Goal: Task Accomplishment & Management: Complete application form

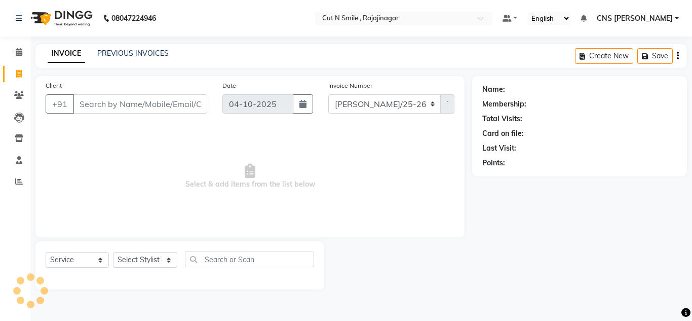
select select "service"
click at [629, 77] on div "Name: Membership: Total Visits: Card on file: Last Visit: Points:" at bounding box center [579, 126] width 215 height 100
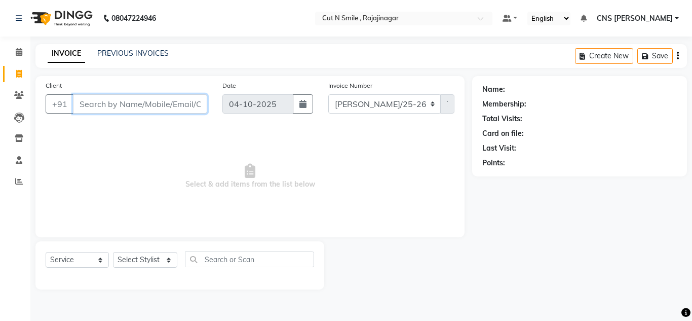
click at [177, 105] on input "Client" at bounding box center [140, 103] width 134 height 19
click at [140, 104] on input "Client" at bounding box center [140, 103] width 134 height 19
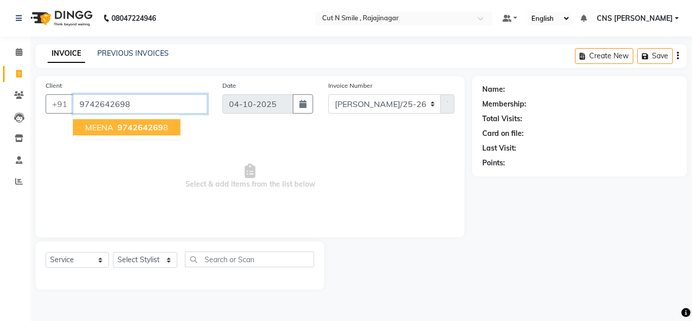
type input "9742642698"
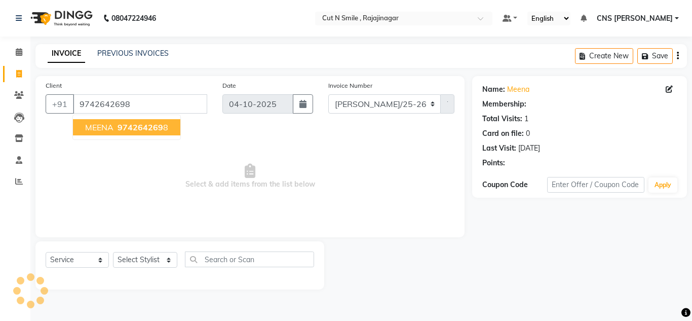
click at [143, 131] on span "974264269" at bounding box center [141, 127] width 46 height 10
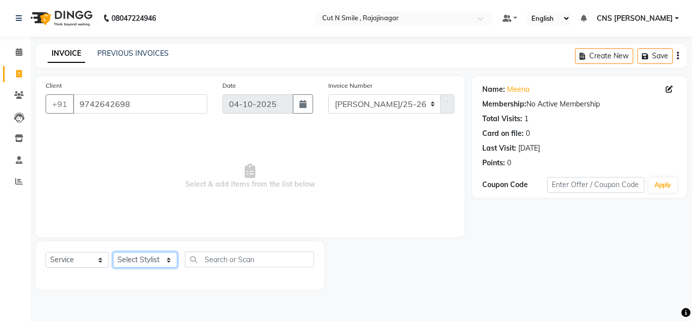
click at [150, 259] on select "Select Stylist [PERSON_NAME] Ammu 3R [PERSON_NAME] VN [PERSON_NAME] 3R [PERSON_…" at bounding box center [145, 260] width 64 height 16
select select "76423"
click at [113, 252] on select "Select Stylist [PERSON_NAME] Ammu 3R [PERSON_NAME] VN [PERSON_NAME] 3R [PERSON_…" at bounding box center [145, 260] width 64 height 16
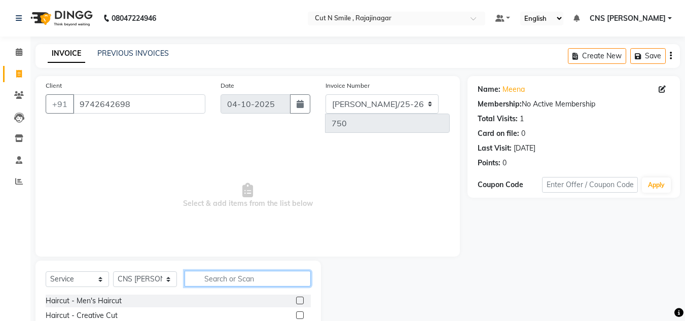
click at [270, 271] on input "text" at bounding box center [248, 279] width 126 height 16
type input "CRE"
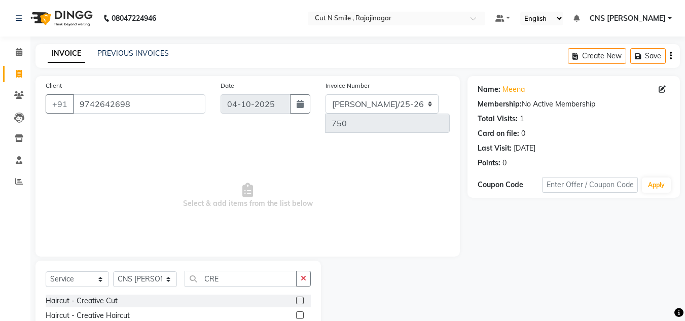
click at [301, 311] on label at bounding box center [300, 315] width 8 height 8
click at [301, 312] on input "checkbox" at bounding box center [299, 315] width 7 height 7
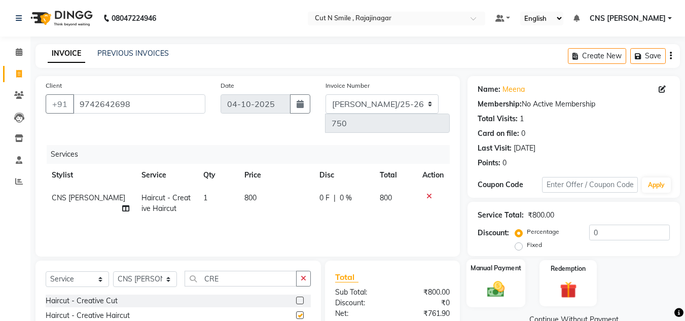
checkbox input "false"
click at [510, 270] on label "Manual Payment" at bounding box center [495, 268] width 51 height 10
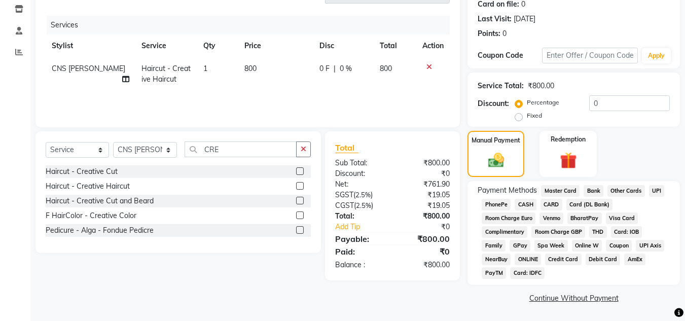
click at [649, 186] on span "UPI" at bounding box center [657, 191] width 16 height 12
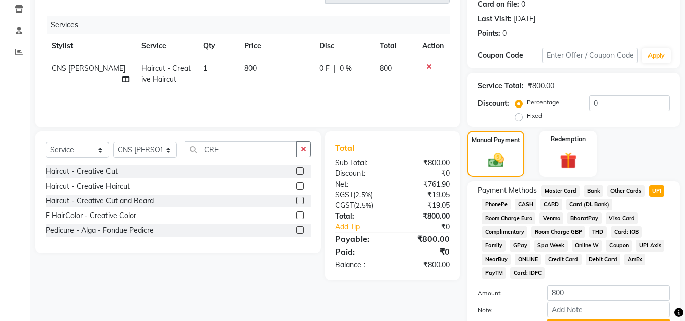
click at [428, 63] on icon at bounding box center [429, 66] width 6 height 7
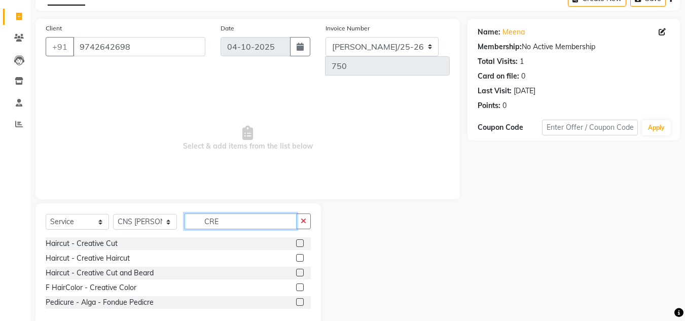
click at [231, 213] on input "CRE" at bounding box center [241, 221] width 112 height 16
type input "C"
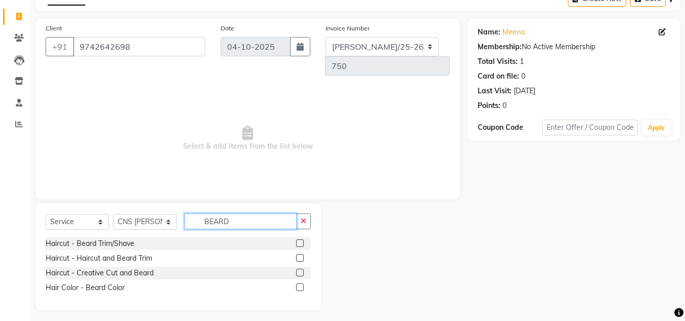
scroll to position [43, 0]
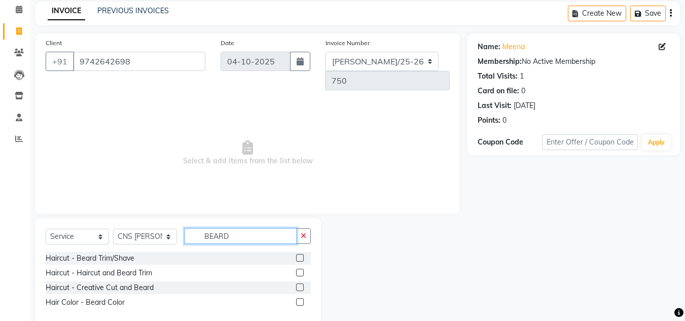
type input "BEARD"
click at [297, 254] on label at bounding box center [300, 258] width 8 height 8
click at [297, 255] on input "checkbox" at bounding box center [299, 258] width 7 height 7
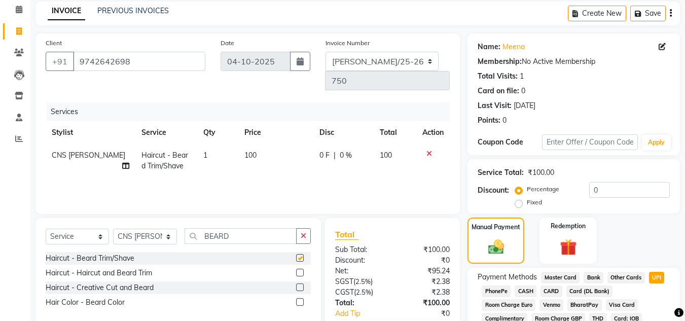
checkbox input "false"
click at [508, 239] on img at bounding box center [496, 246] width 27 height 19
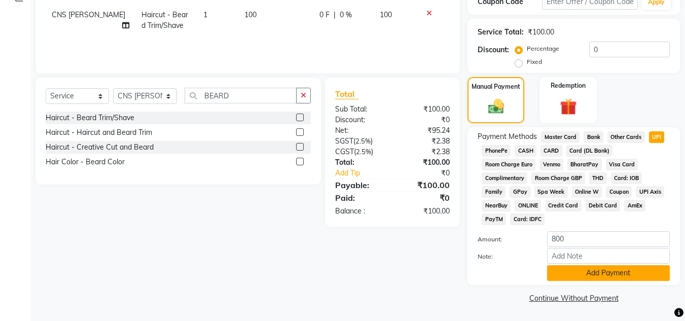
click at [609, 269] on button "Add Payment" at bounding box center [608, 273] width 123 height 16
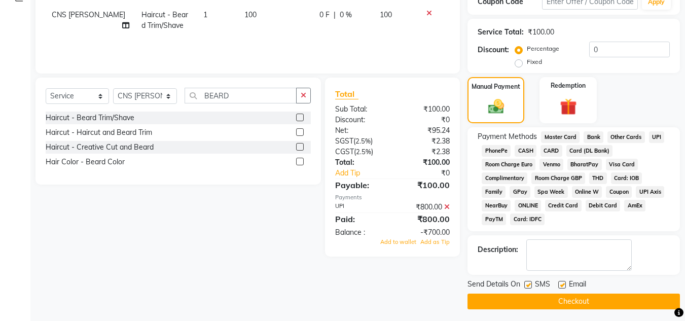
click at [575, 299] on button "Checkout" at bounding box center [573, 302] width 212 height 16
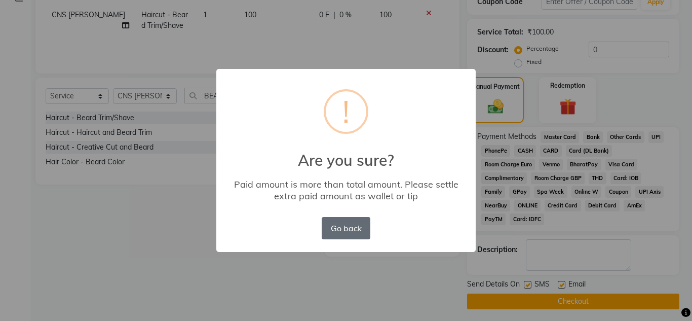
click at [352, 230] on button "Go back" at bounding box center [346, 228] width 49 height 22
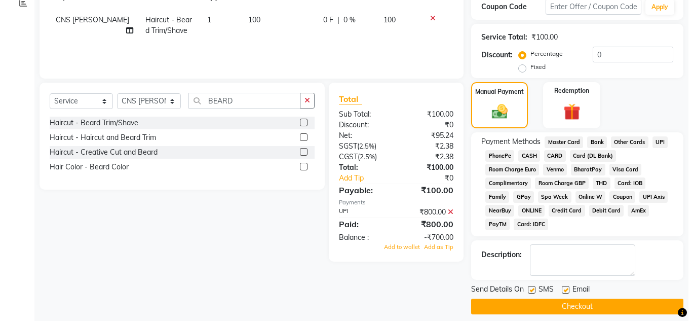
scroll to position [187, 0]
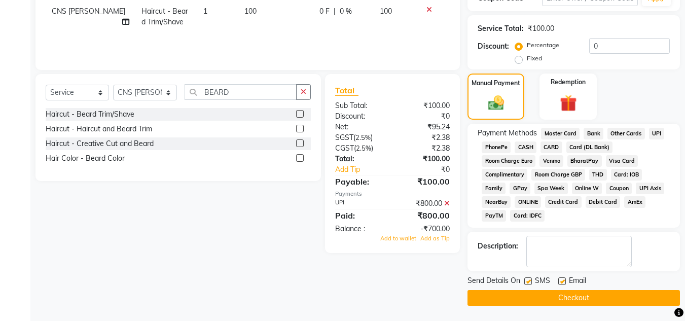
click at [576, 297] on button "Checkout" at bounding box center [573, 298] width 212 height 16
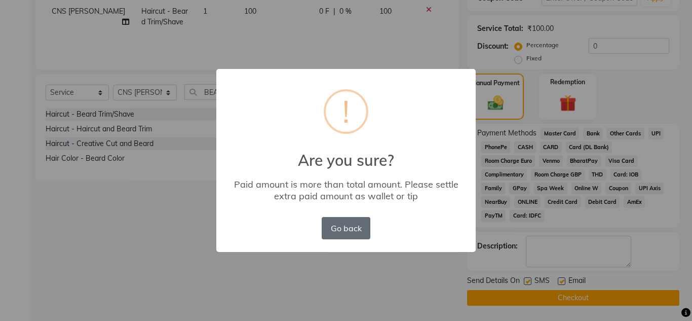
click at [352, 230] on button "Go back" at bounding box center [346, 228] width 49 height 22
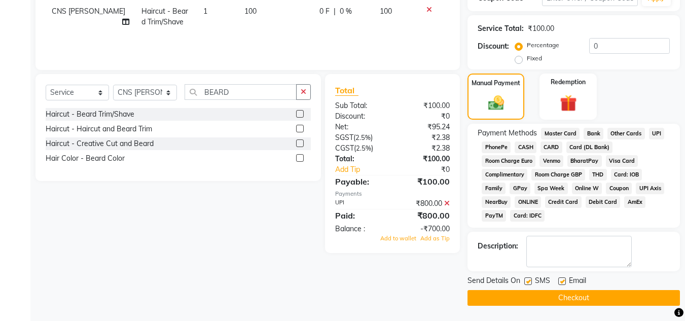
click at [655, 136] on span "UPI" at bounding box center [657, 134] width 16 height 12
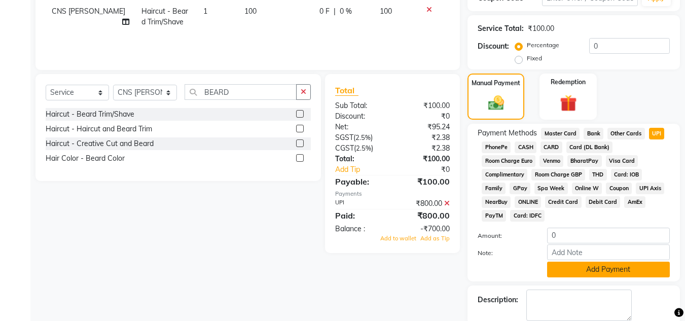
click at [596, 274] on button "Add Payment" at bounding box center [608, 270] width 123 height 16
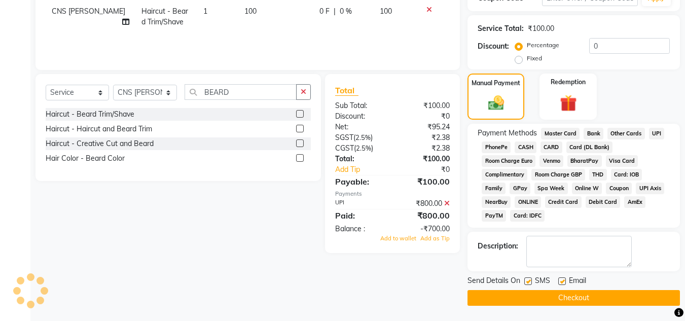
click at [580, 300] on button "Checkout" at bounding box center [573, 298] width 212 height 16
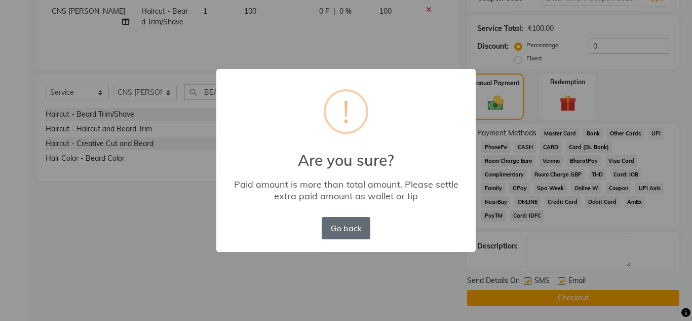
click at [362, 236] on button "Go back" at bounding box center [346, 228] width 49 height 22
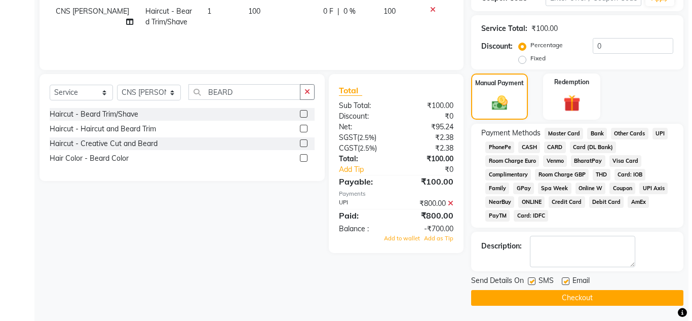
scroll to position [0, 0]
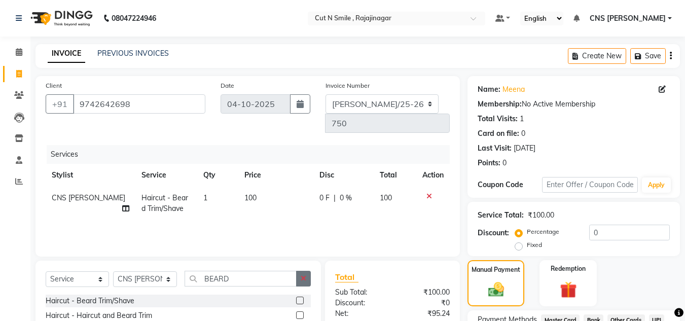
click at [307, 271] on button "button" at bounding box center [303, 279] width 15 height 16
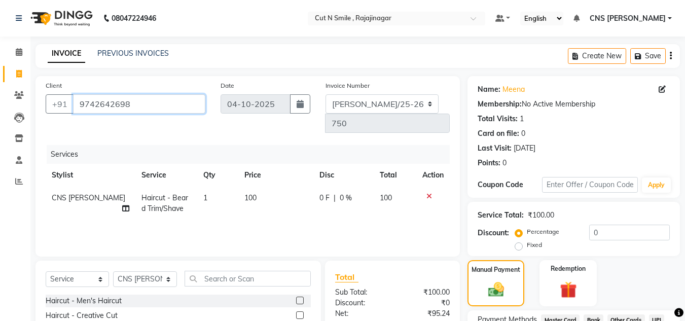
click at [142, 107] on input "9742642698" at bounding box center [139, 103] width 132 height 19
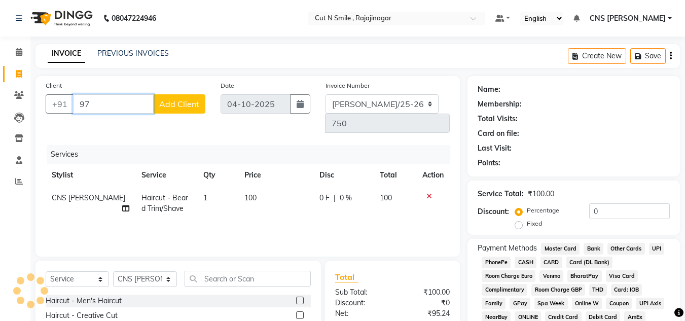
type input "9"
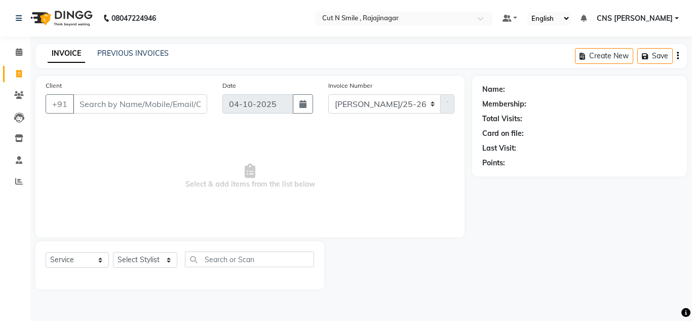
select select "service"
click at [350, 181] on span "Select & add items from the list below" at bounding box center [250, 176] width 409 height 101
click at [491, 20] on span at bounding box center [484, 21] width 13 height 10
click at [443, 144] on span "Select & add items from the list below" at bounding box center [250, 176] width 409 height 101
click at [347, 165] on span "Select & add items from the list below" at bounding box center [250, 176] width 409 height 101
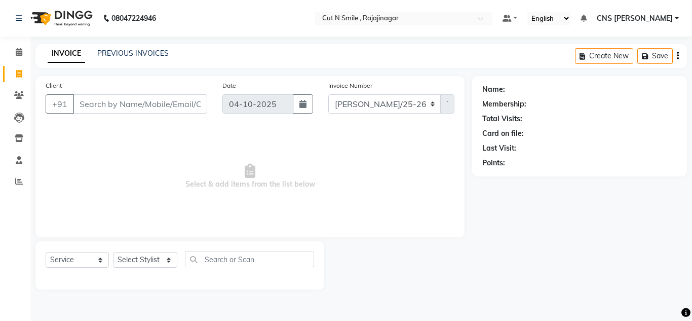
click at [429, 152] on span "Select & add items from the list below" at bounding box center [250, 176] width 409 height 101
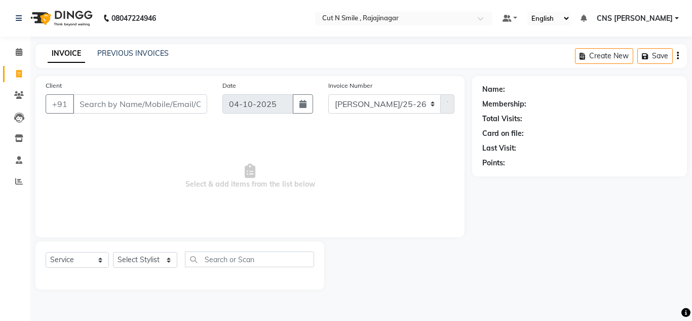
click at [429, 152] on span "Select & add items from the list below" at bounding box center [250, 176] width 409 height 101
click at [421, 167] on span "Select & add items from the list below" at bounding box center [250, 176] width 409 height 101
click at [422, 166] on span "Select & add items from the list below" at bounding box center [250, 176] width 409 height 101
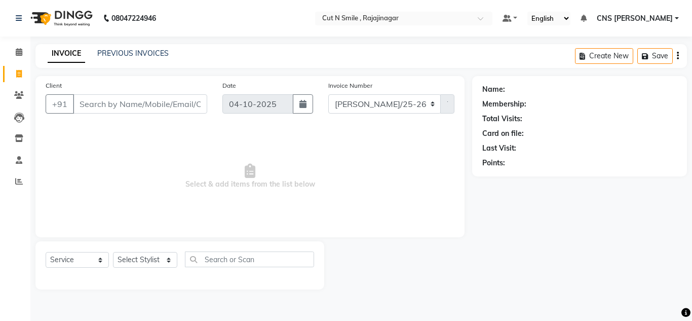
click at [126, 132] on span "Select & add items from the list below" at bounding box center [250, 176] width 409 height 101
click at [107, 104] on input "Client" at bounding box center [140, 103] width 134 height 19
click at [94, 103] on input "Client" at bounding box center [140, 103] width 134 height 19
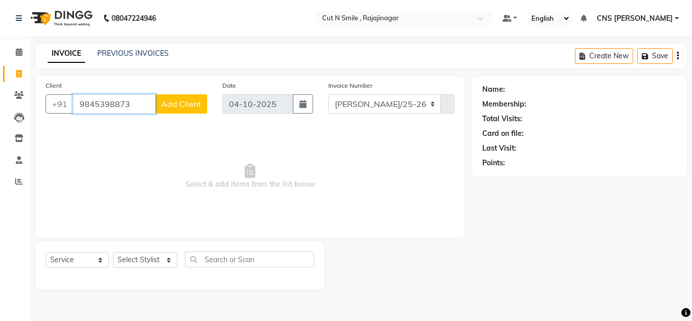
type input "9845398873"
click at [162, 102] on span "Add Client" at bounding box center [181, 104] width 40 height 10
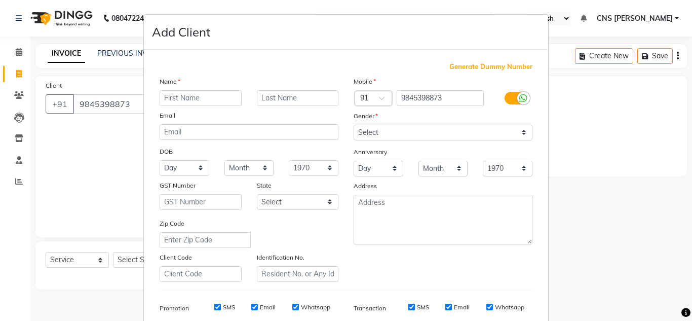
click at [116, 162] on ngb-modal-window "Add Client Generate Dummy Number Name Email DOB Day 01 02 03 04 05 06 07 08 09 …" at bounding box center [346, 160] width 692 height 321
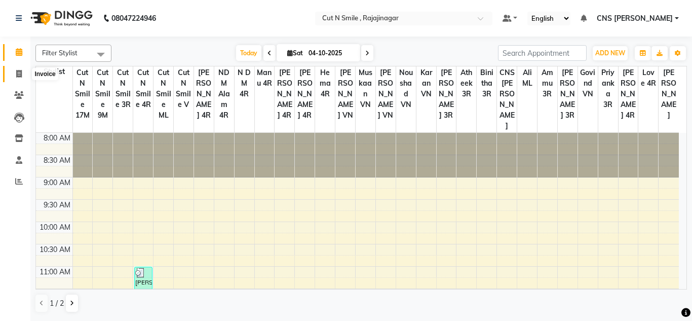
click at [15, 78] on span at bounding box center [19, 74] width 18 height 12
select select "service"
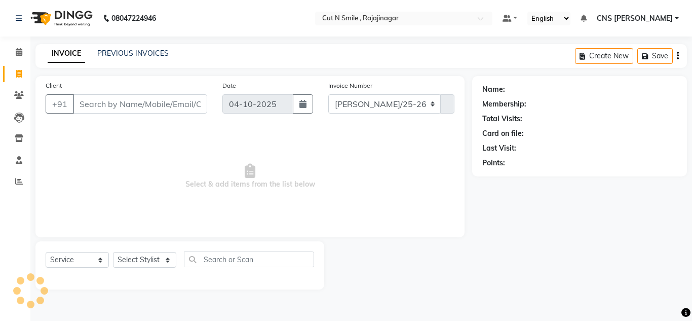
select select "7187"
type input "136"
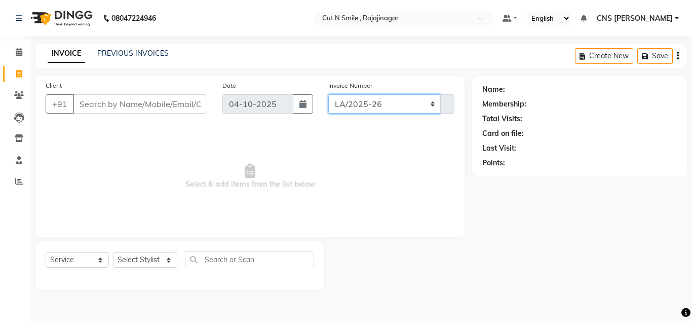
click at [361, 103] on select "BOB/25-26 LA/2025-26 SH/25 CH/25 SA/25" at bounding box center [384, 103] width 113 height 19
select select "8154"
click at [328, 94] on select "BOB/25-26 LA/2025-26 SH/25 CH/25 SA/25" at bounding box center [384, 103] width 113 height 19
type input "750"
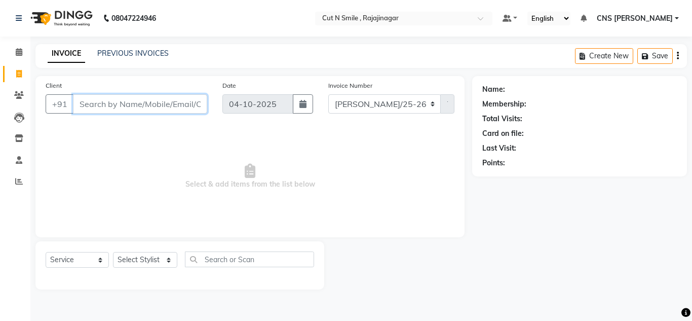
click at [165, 100] on input "Client" at bounding box center [140, 103] width 134 height 19
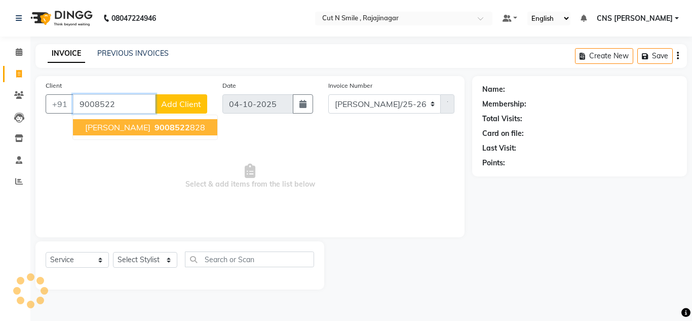
click at [163, 122] on button "Sumukh 9008522 828" at bounding box center [145, 127] width 144 height 16
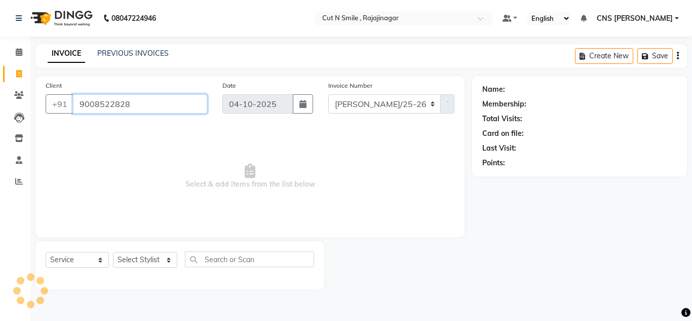
type input "9008522828"
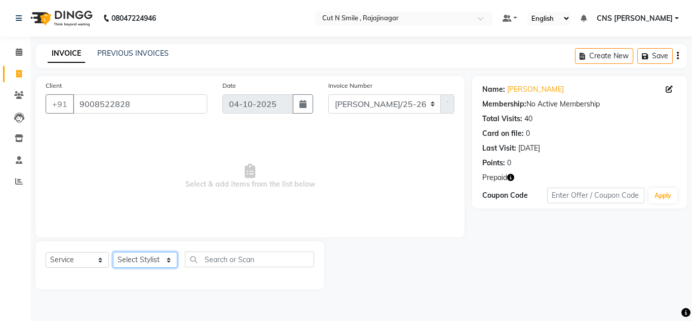
click at [149, 257] on select "Select Stylist [PERSON_NAME] Ammu 3R [PERSON_NAME] VN [PERSON_NAME] 3R [PERSON_…" at bounding box center [145, 260] width 64 height 16
select select "76423"
click at [113, 252] on select "Select Stylist [PERSON_NAME] Ammu 3R [PERSON_NAME] VN [PERSON_NAME] 3R [PERSON_…" at bounding box center [145, 260] width 64 height 16
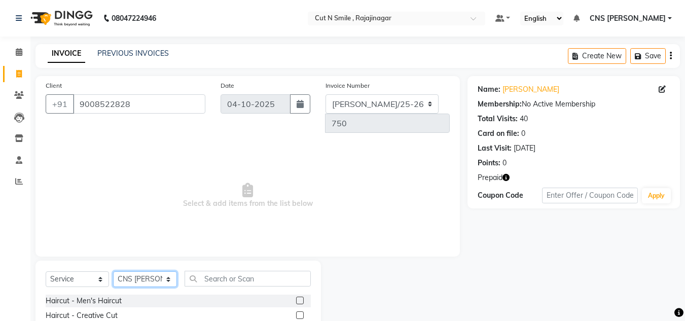
scroll to position [85, 0]
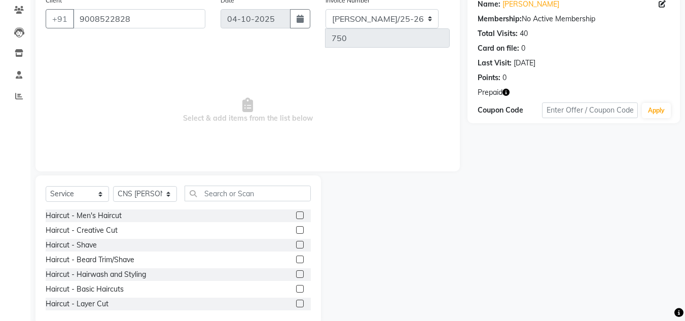
click at [296, 226] on label at bounding box center [300, 230] width 8 height 8
click at [296, 227] on input "checkbox" at bounding box center [299, 230] width 7 height 7
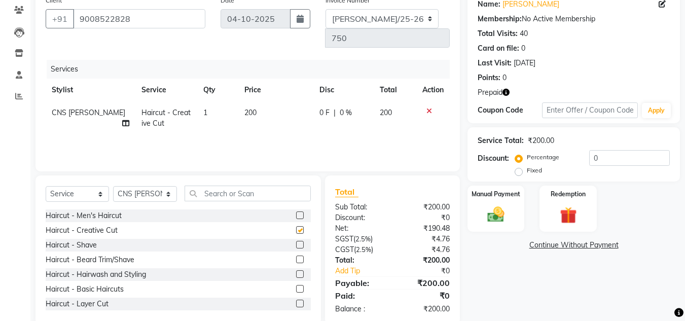
checkbox input "false"
click at [296, 255] on label at bounding box center [300, 259] width 8 height 8
click at [296, 257] on input "checkbox" at bounding box center [299, 260] width 7 height 7
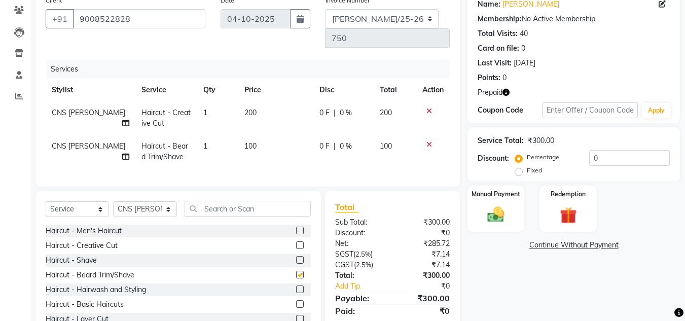
checkbox input "false"
click at [296, 285] on label at bounding box center [300, 289] width 8 height 8
click at [296, 286] on input "checkbox" at bounding box center [299, 289] width 7 height 7
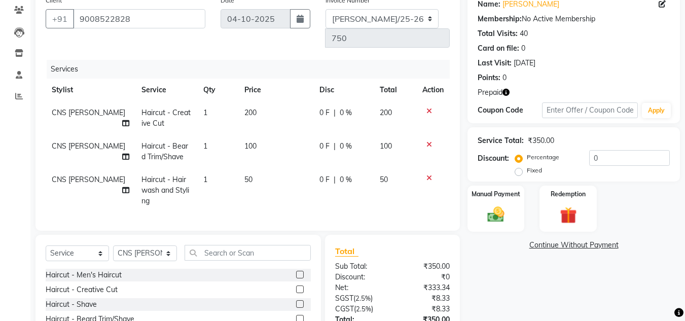
checkbox input "false"
click at [430, 107] on icon at bounding box center [429, 110] width 6 height 7
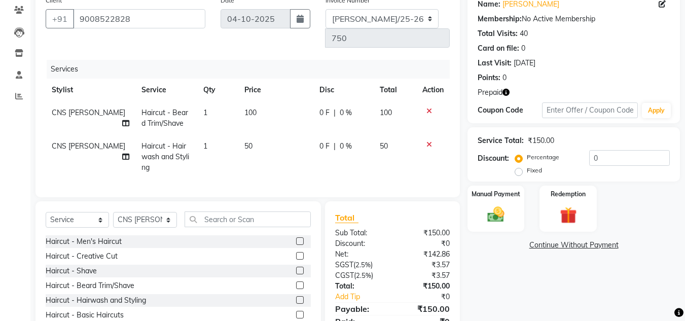
click at [255, 135] on td "50" at bounding box center [275, 157] width 75 height 44
select select "76423"
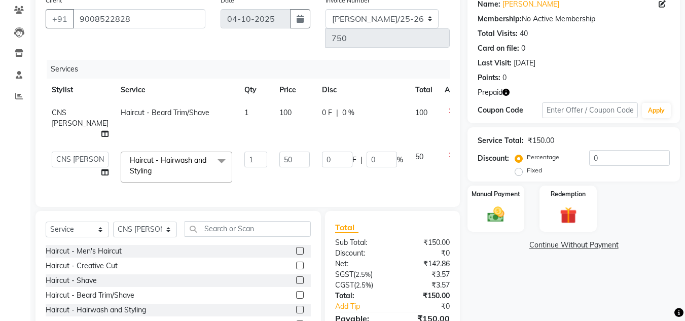
click at [279, 152] on input "50" at bounding box center [294, 160] width 30 height 16
type input "5"
type input "100"
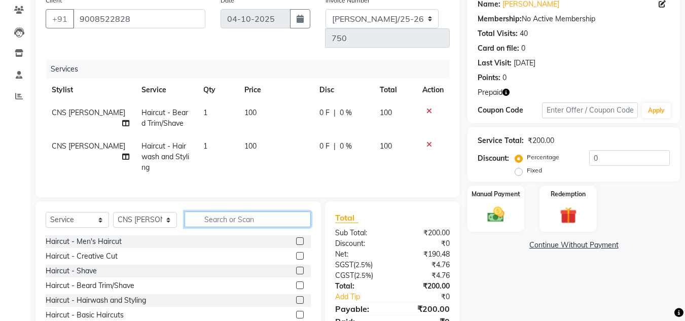
click at [259, 211] on input "text" at bounding box center [248, 219] width 126 height 16
